Goal: Information Seeking & Learning: Learn about a topic

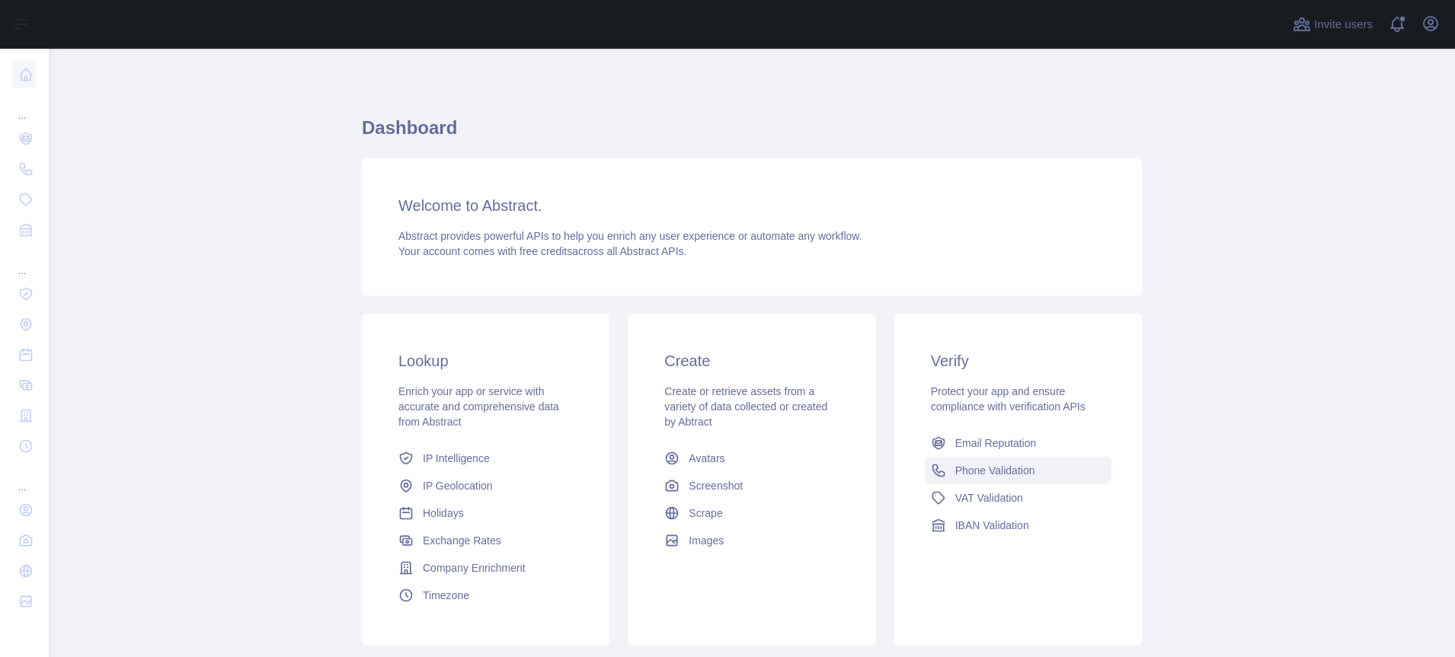
click at [1021, 461] on link "Phone Validation" at bounding box center [1018, 470] width 187 height 27
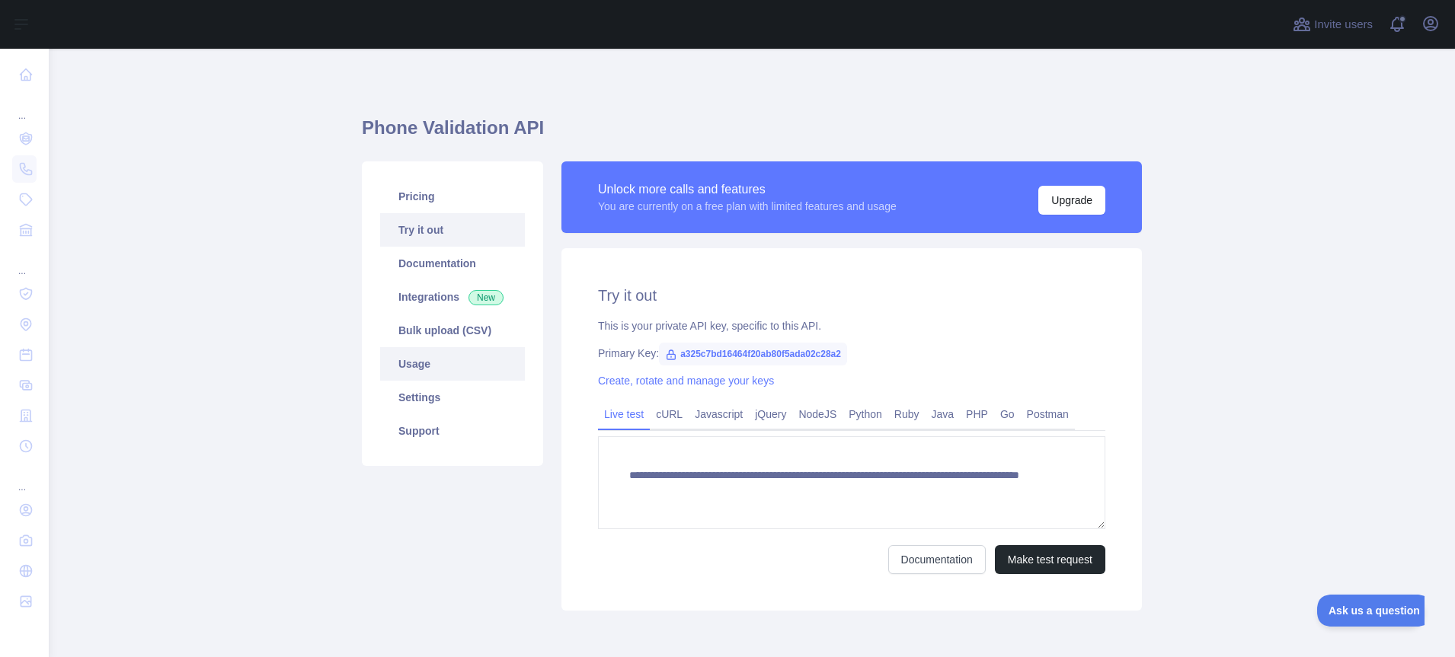
click at [430, 373] on link "Usage" at bounding box center [452, 364] width 145 height 34
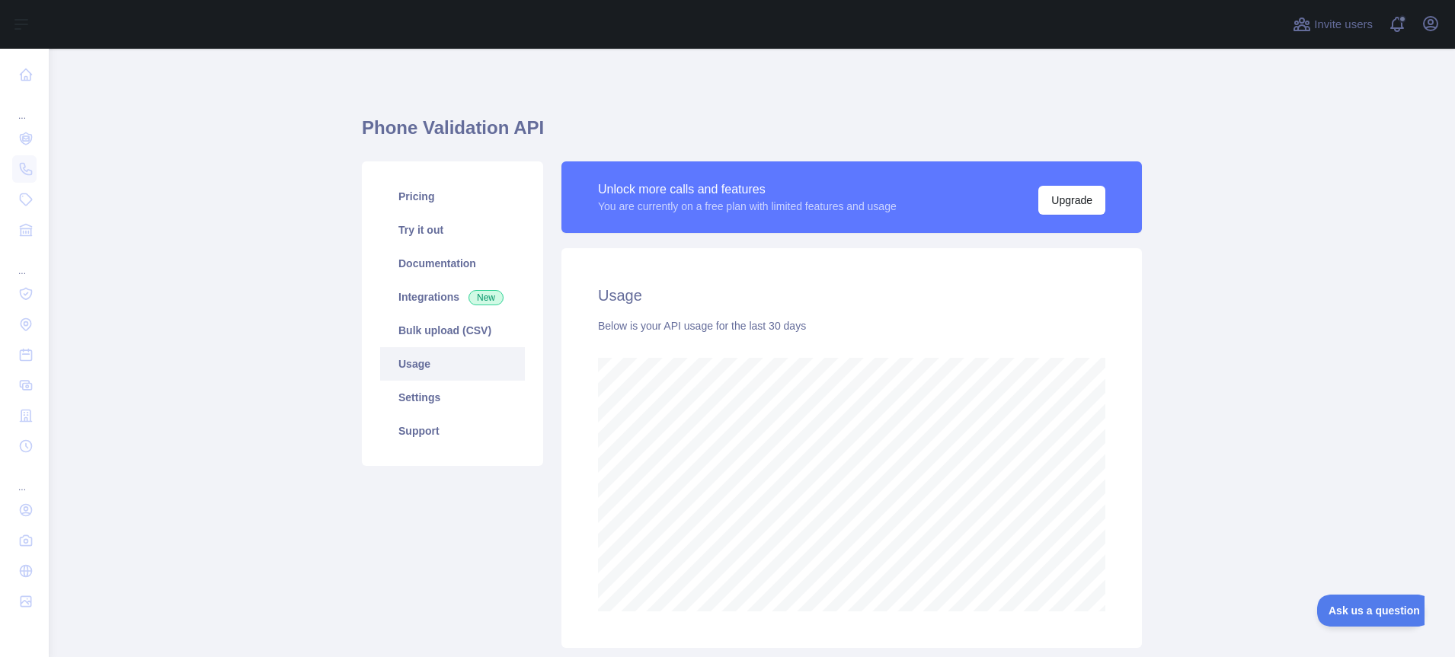
scroll to position [609, 1406]
click at [424, 200] on link "Pricing" at bounding box center [452, 197] width 145 height 34
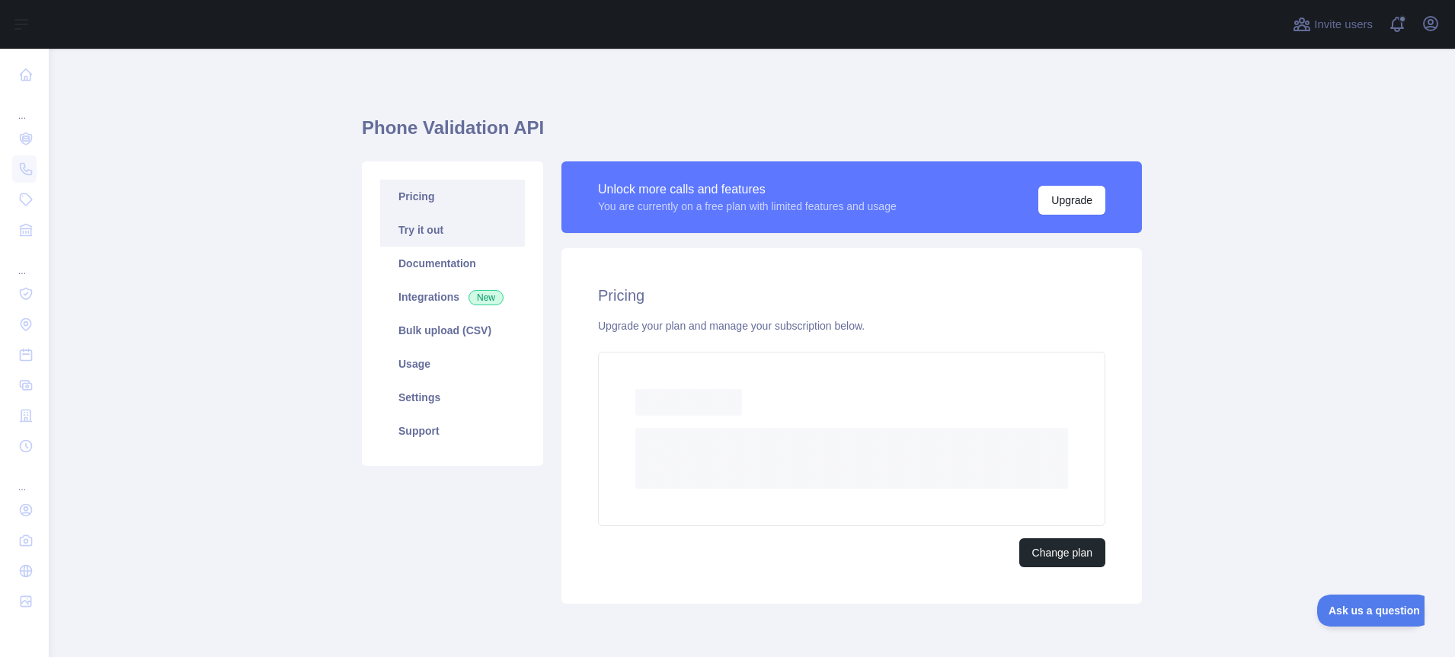
click at [433, 226] on link "Try it out" at bounding box center [452, 230] width 145 height 34
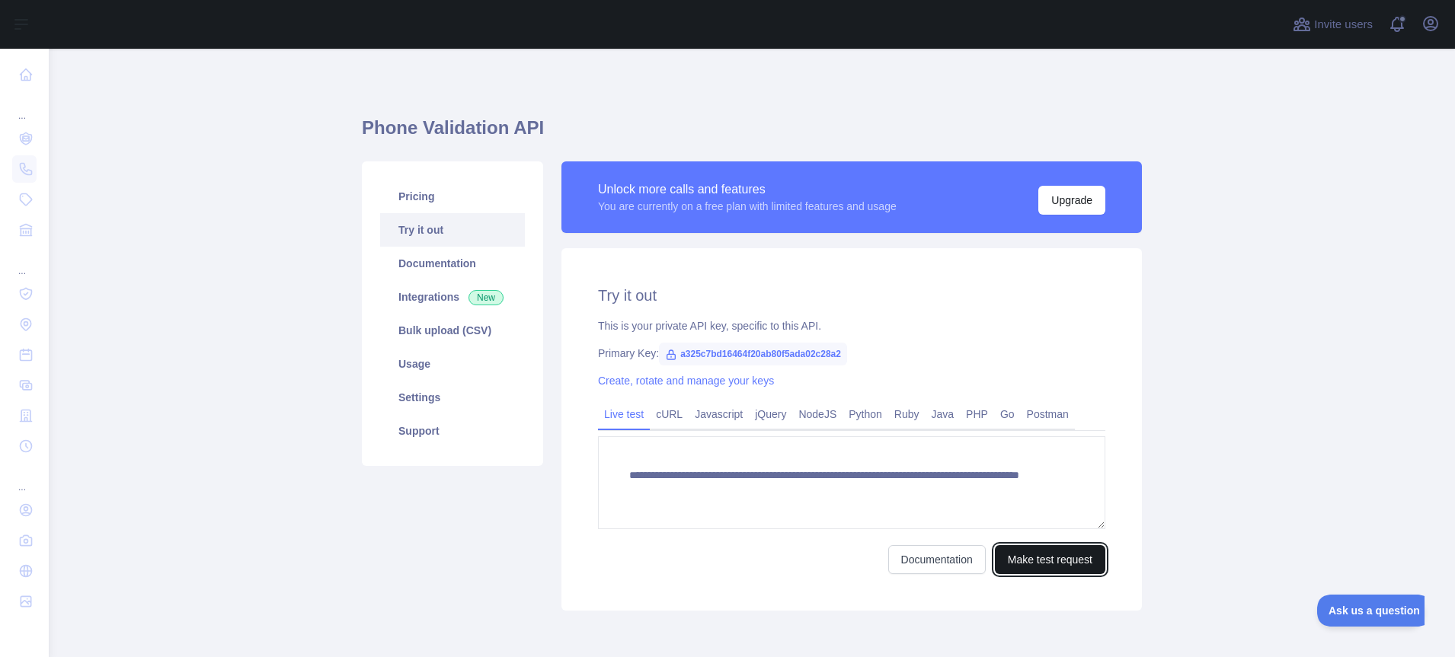
click at [1047, 568] on button "Make test request" at bounding box center [1050, 559] width 110 height 29
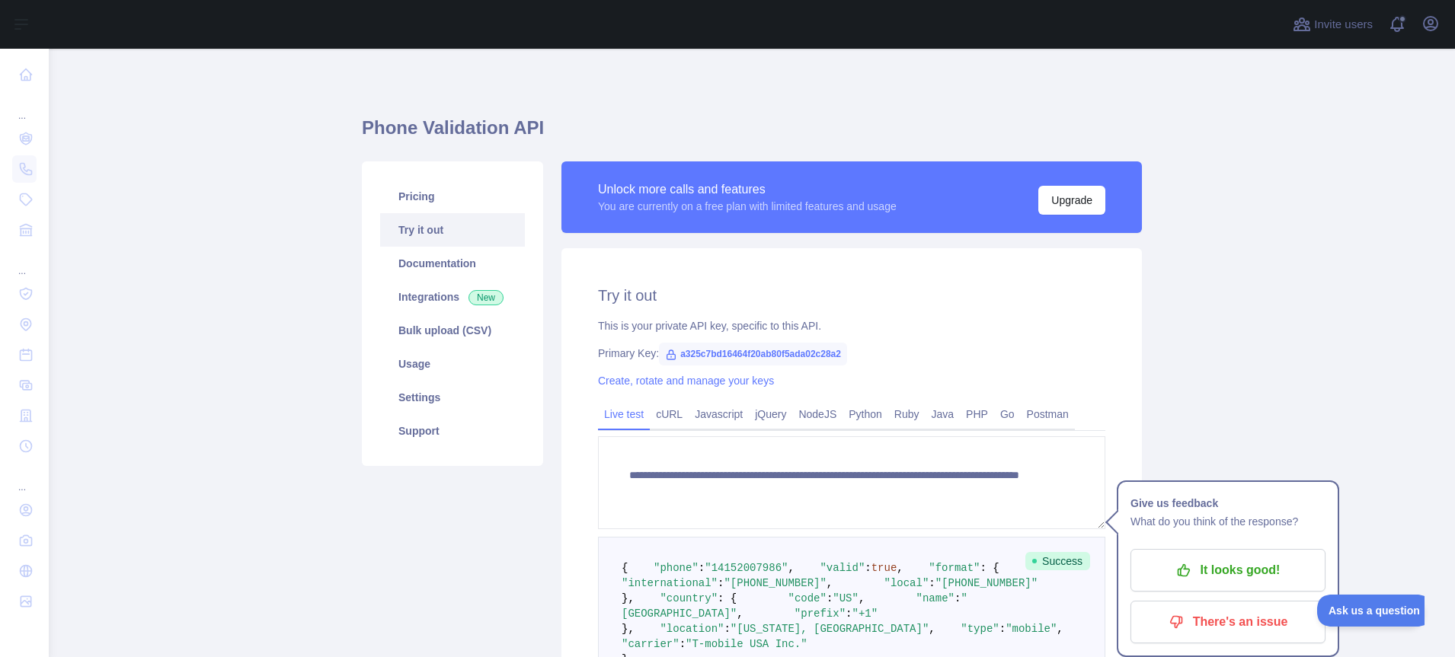
drag, startPoint x: 310, startPoint y: 86, endPoint x: 502, endPoint y: 63, distance: 193.3
click at [502, 63] on main "**********" at bounding box center [752, 353] width 1406 height 609
